Goal: Transaction & Acquisition: Purchase product/service

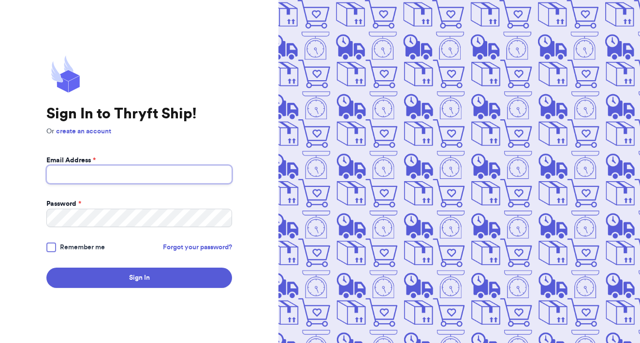
type input "[EMAIL_ADDRESS][DOMAIN_NAME]"
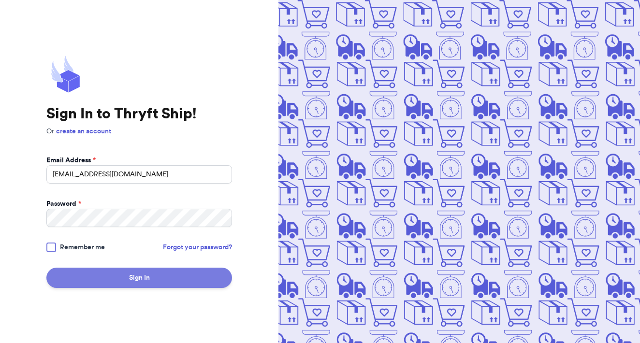
click at [166, 275] on button "Sign In" at bounding box center [139, 278] width 186 height 20
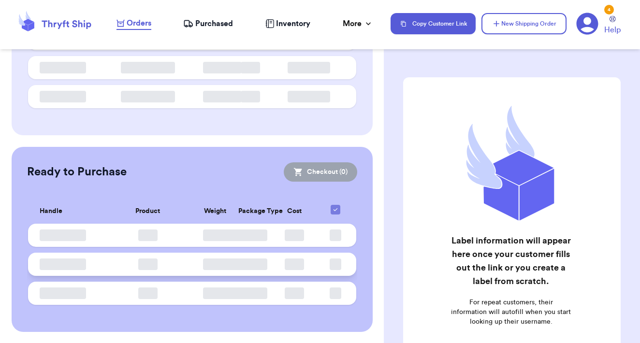
checkbox input "false"
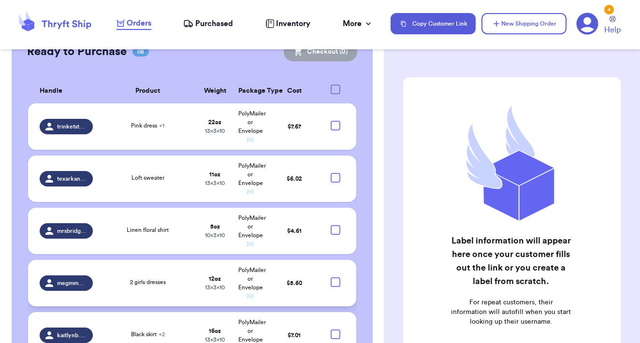
scroll to position [634, 0]
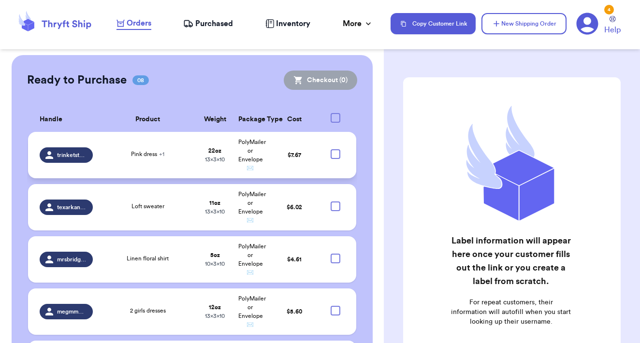
click at [336, 151] on div at bounding box center [335, 154] width 10 height 10
click at [335, 149] on input "checkbox" at bounding box center [335, 149] width 0 height 0
checkbox input "true"
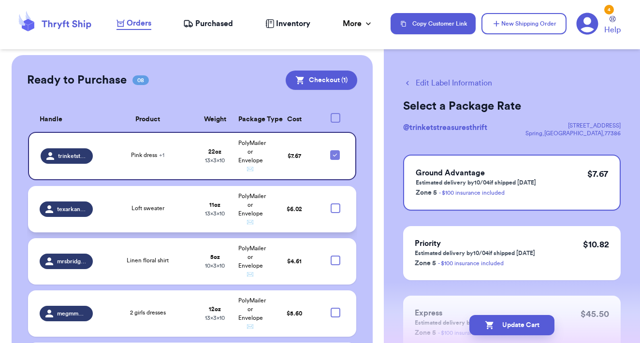
click at [335, 205] on div at bounding box center [335, 208] width 10 height 10
click at [335, 203] on input "checkbox" at bounding box center [335, 203] width 0 height 0
checkbox input "true"
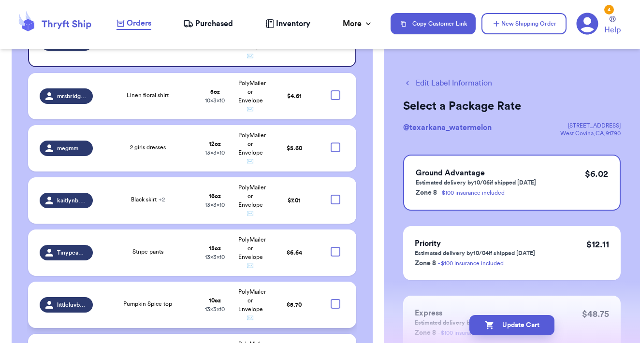
scroll to position [800, 0]
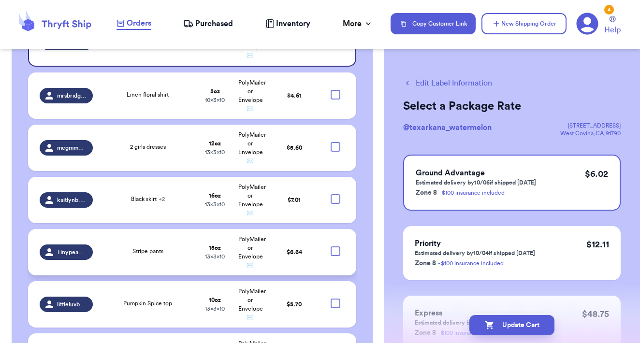
click at [337, 246] on div at bounding box center [335, 251] width 10 height 10
click at [335, 246] on input "checkbox" at bounding box center [335, 246] width 0 height 0
checkbox input "true"
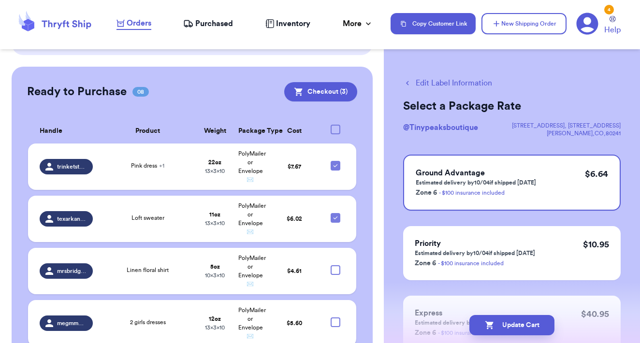
scroll to position [606, 0]
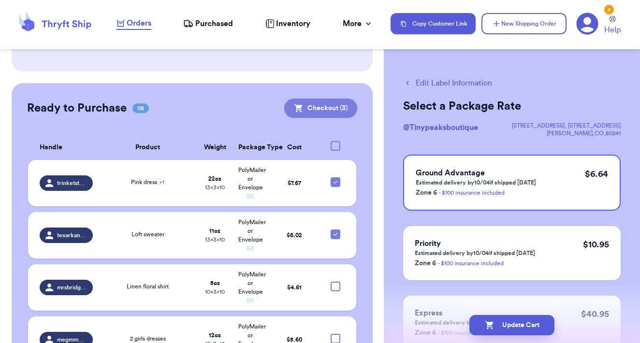
click at [323, 99] on button "Checkout ( 3 )" at bounding box center [320, 108] width 73 height 19
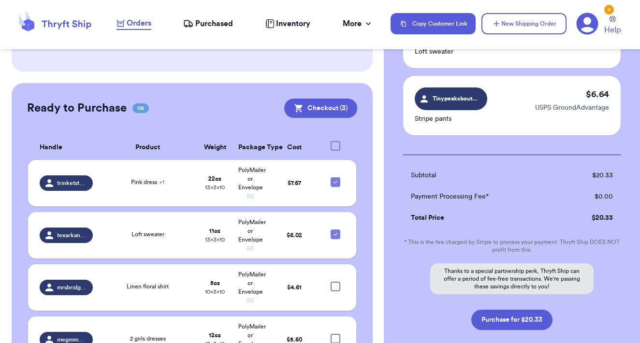
scroll to position [179, 0]
click at [524, 316] on button "Purchase for $20.33" at bounding box center [511, 319] width 81 height 20
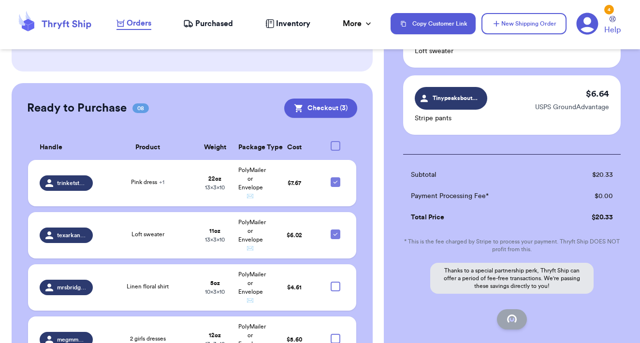
checkbox input "false"
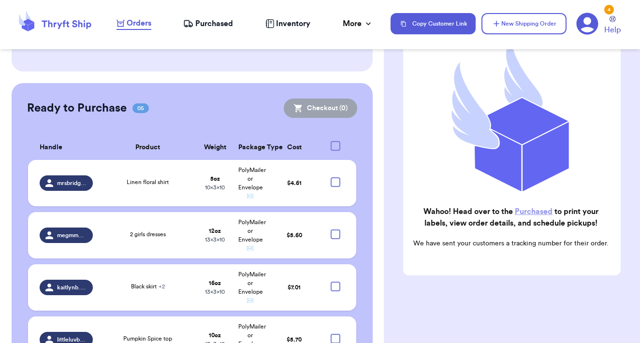
click at [529, 215] on link "Purchased" at bounding box center [534, 212] width 38 height 8
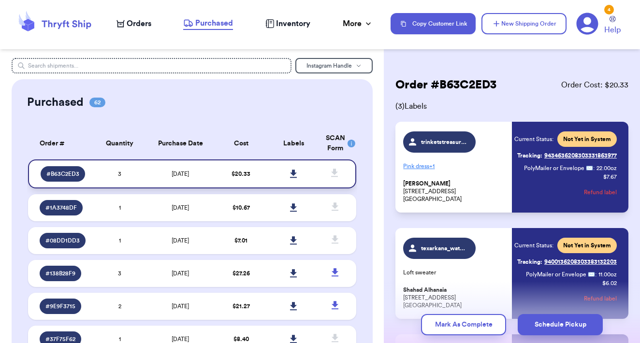
click at [297, 178] on icon at bounding box center [293, 174] width 7 height 9
